Goal: Communication & Community: Answer question/provide support

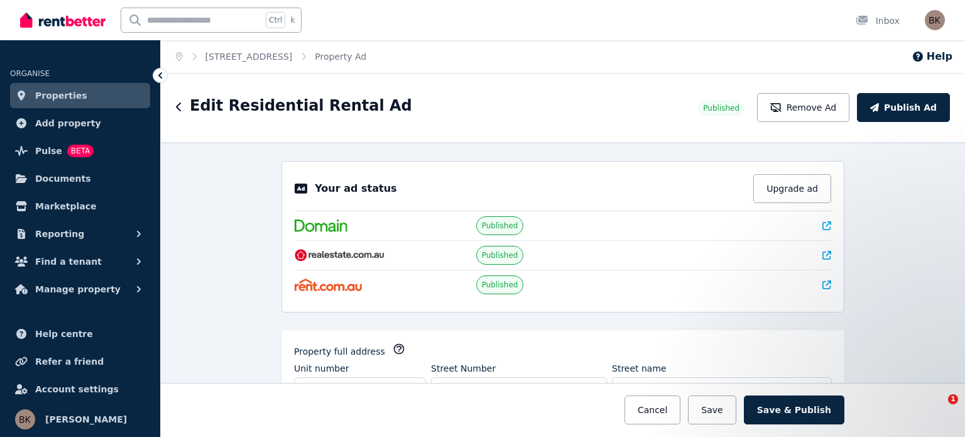
select select "***"
select select "**********"
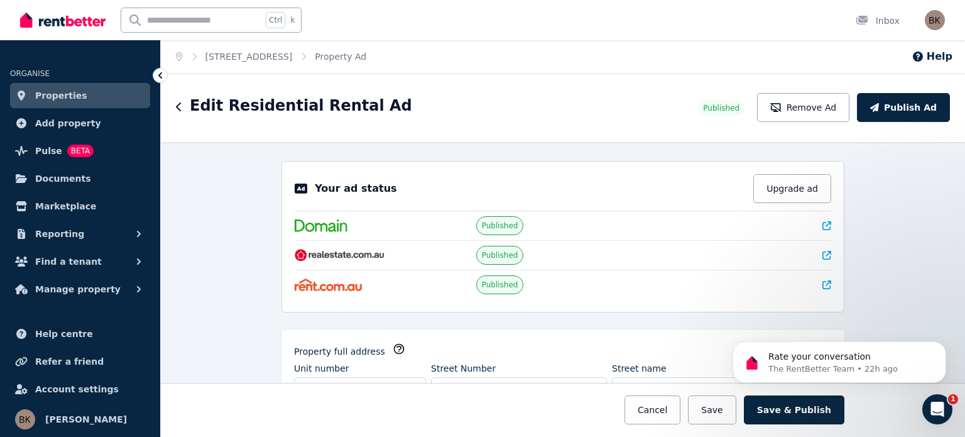
scroll to position [2278, 0]
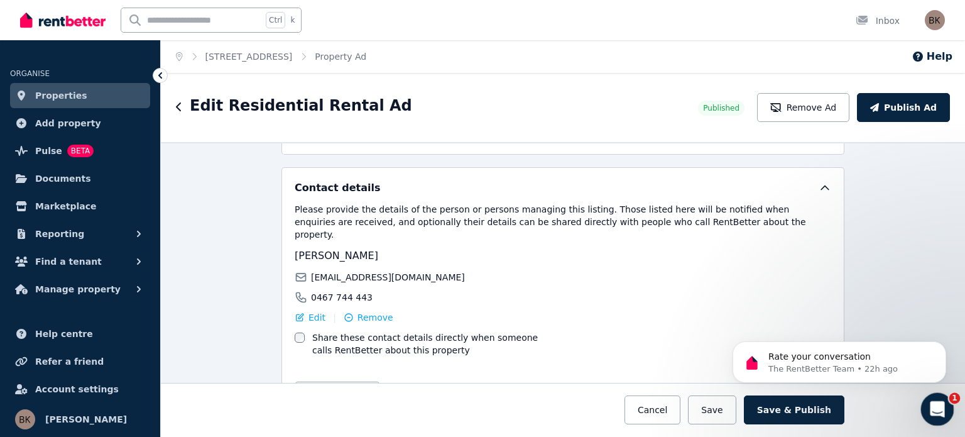
click at [944, 410] on div "Open Intercom Messenger" at bounding box center [935, 406] width 41 height 41
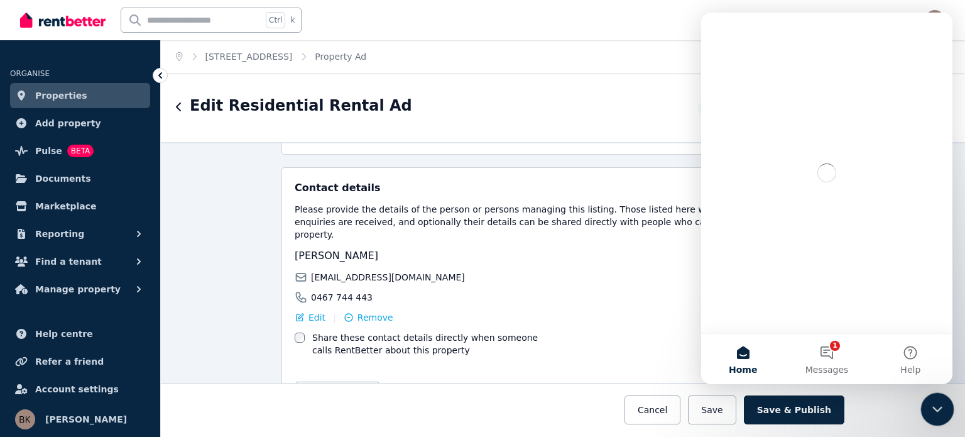
scroll to position [0, 0]
drag, startPoint x: 842, startPoint y: 337, endPoint x: 828, endPoint y: 361, distance: 27.0
click at [842, 338] on button "1 Messages" at bounding box center [827, 359] width 84 height 50
click at [828, 361] on button "1 Messages" at bounding box center [827, 359] width 84 height 50
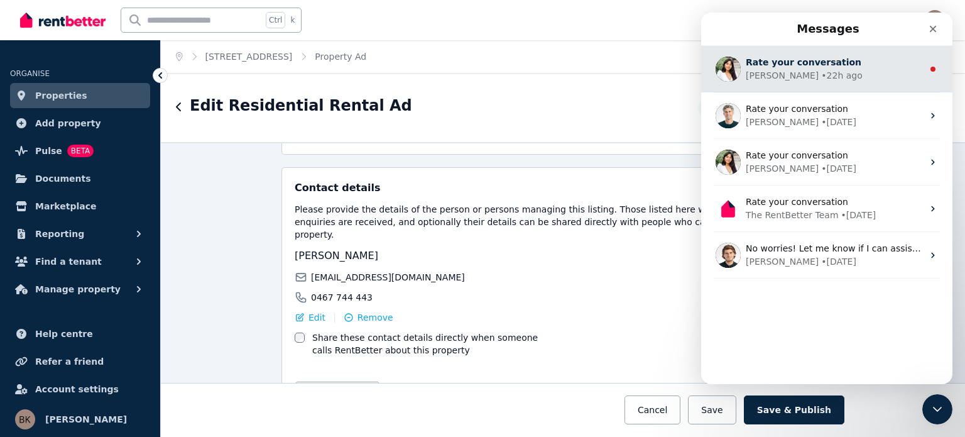
click at [815, 65] on span "Rate your conversation" at bounding box center [804, 62] width 116 height 10
click at [830, 67] on span "Rate your conversation" at bounding box center [804, 62] width 116 height 10
click at [821, 72] on div "• 22h ago" at bounding box center [841, 75] width 41 height 13
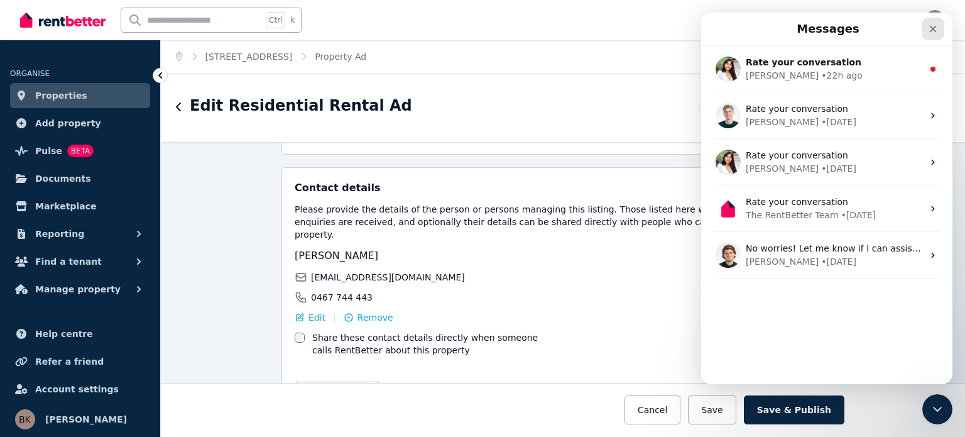
click at [935, 27] on icon "Close" at bounding box center [933, 29] width 10 height 10
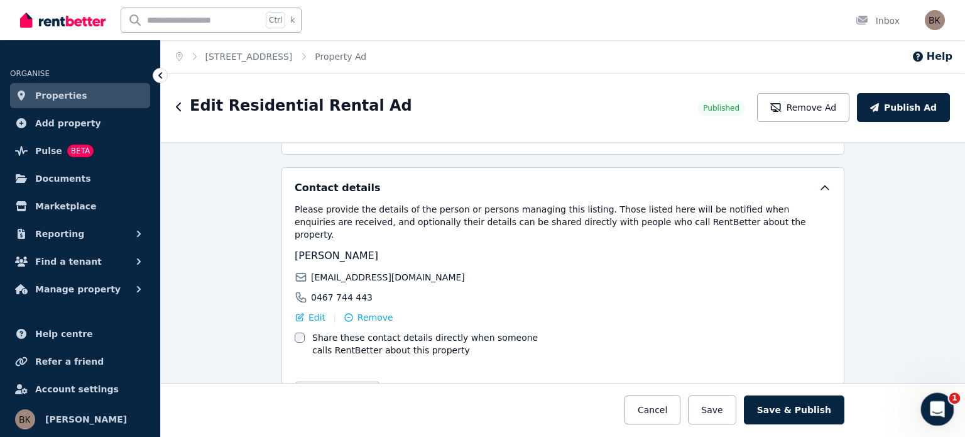
click at [927, 404] on div "Open Intercom Messenger" at bounding box center [935, 406] width 41 height 41
